Goal: Task Accomplishment & Management: Manage account settings

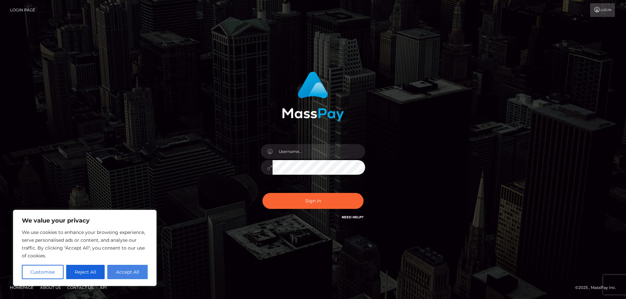
click at [128, 269] on button "Accept All" at bounding box center [127, 272] width 40 height 14
checkbox input "true"
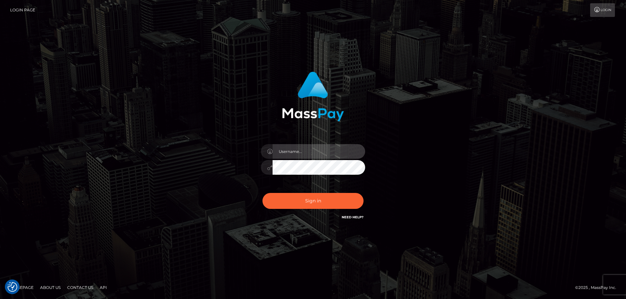
click at [295, 151] on input "text" at bounding box center [318, 151] width 93 height 15
click at [288, 152] on input "text" at bounding box center [318, 151] width 93 height 15
click at [235, 242] on div "Sign in" at bounding box center [313, 150] width 626 height 264
